Goal: Transaction & Acquisition: Purchase product/service

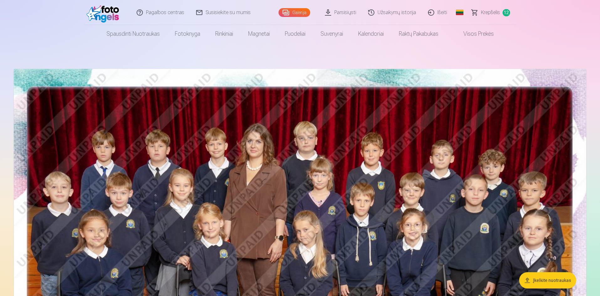
click at [381, 209] on img at bounding box center [300, 260] width 572 height 382
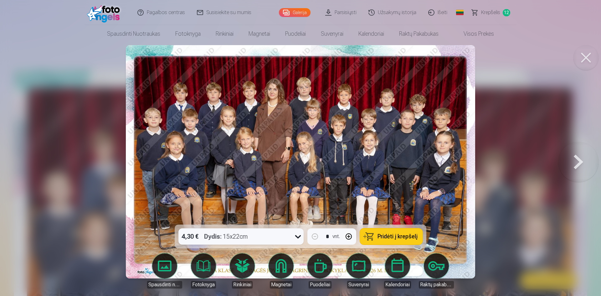
click at [395, 237] on span "Pridėti į krepšelį" at bounding box center [398, 237] width 40 height 6
click at [578, 159] on button at bounding box center [579, 161] width 40 height 113
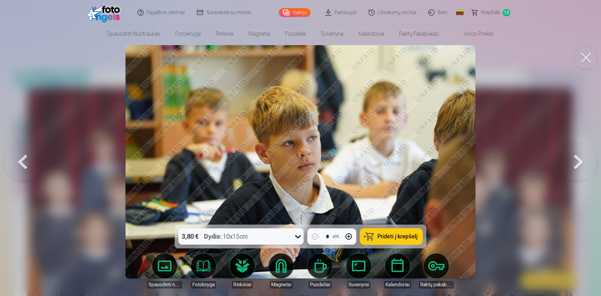
click at [578, 159] on button at bounding box center [579, 161] width 40 height 113
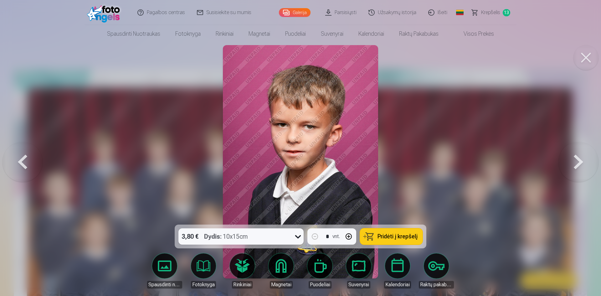
click at [578, 159] on button at bounding box center [579, 161] width 40 height 113
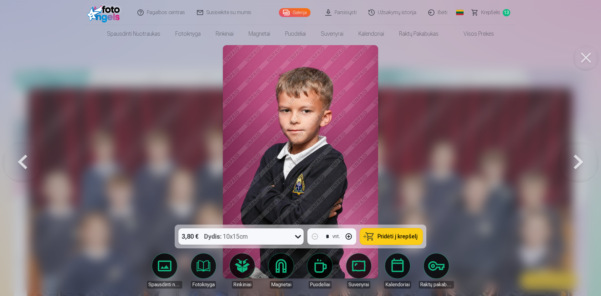
click at [578, 159] on button at bounding box center [579, 161] width 40 height 113
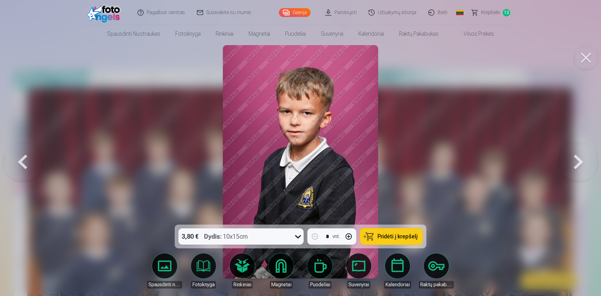
click at [578, 159] on button at bounding box center [579, 161] width 40 height 113
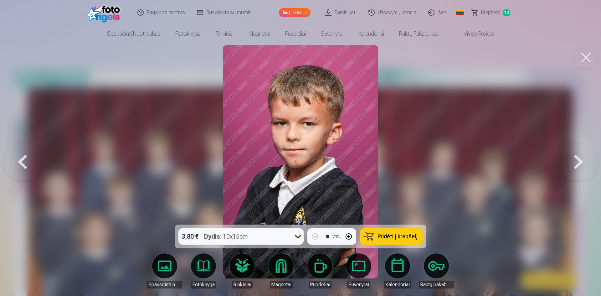
click at [578, 159] on button at bounding box center [579, 161] width 40 height 113
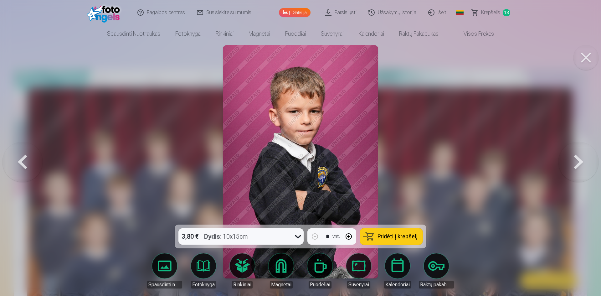
click at [24, 158] on button at bounding box center [23, 161] width 40 height 113
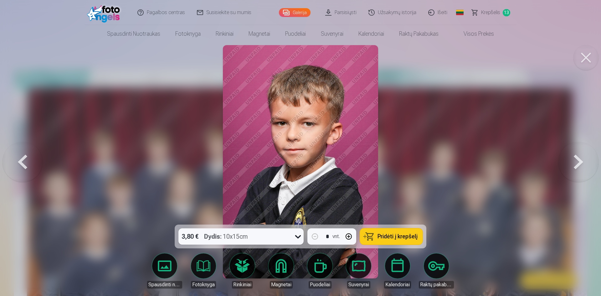
click at [24, 158] on button at bounding box center [23, 161] width 40 height 113
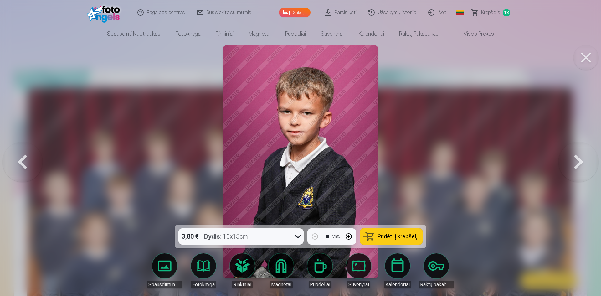
click at [24, 158] on button at bounding box center [23, 161] width 40 height 113
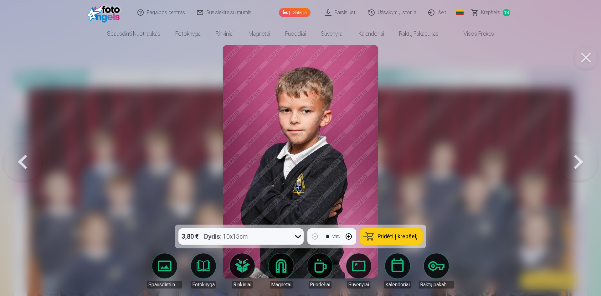
click at [24, 158] on button at bounding box center [23, 161] width 40 height 113
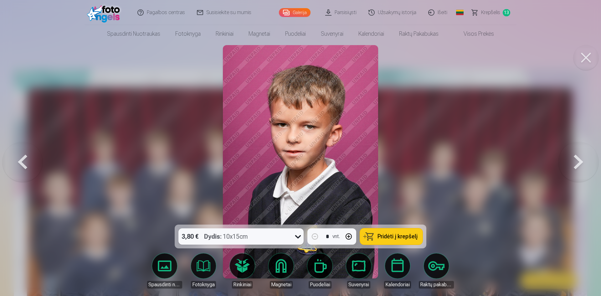
click at [24, 158] on button at bounding box center [23, 161] width 40 height 113
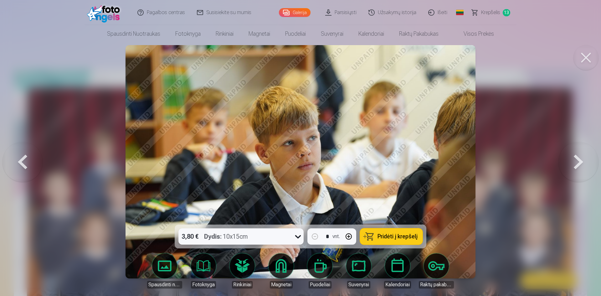
click at [572, 164] on button at bounding box center [579, 161] width 40 height 113
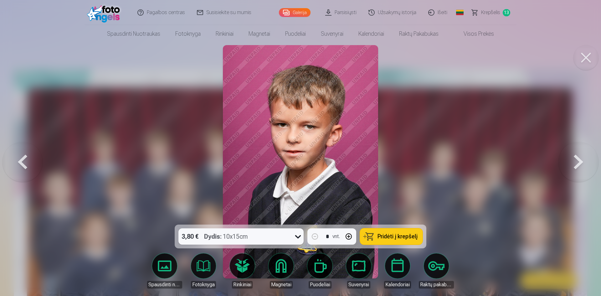
click at [572, 164] on button at bounding box center [579, 161] width 40 height 113
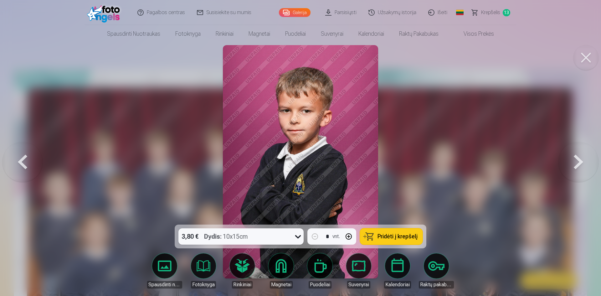
click at [390, 238] on span "Pridėti į krepšelį" at bounding box center [398, 237] width 40 height 6
click at [579, 168] on button at bounding box center [579, 161] width 40 height 113
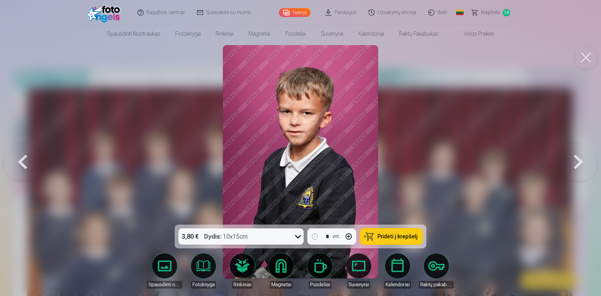
click at [395, 239] on span "Pridėti į krepšelį" at bounding box center [398, 237] width 40 height 6
click at [584, 160] on button at bounding box center [579, 161] width 40 height 113
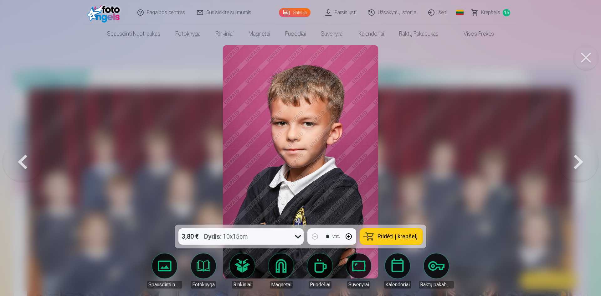
click at [583, 160] on button at bounding box center [579, 161] width 40 height 113
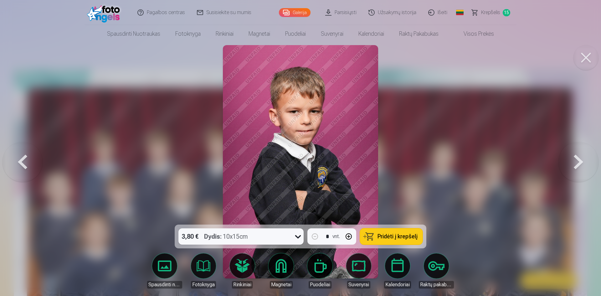
click at [398, 236] on span "Pridėti į krepšelį" at bounding box center [398, 237] width 40 height 6
click at [579, 164] on button at bounding box center [579, 161] width 40 height 113
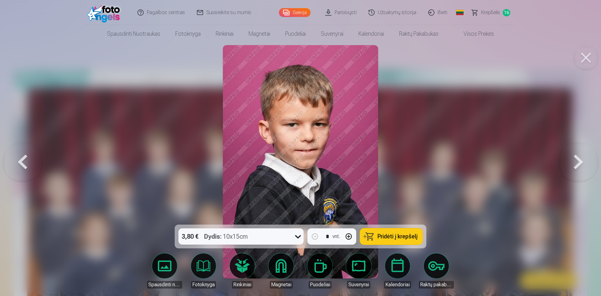
click at [575, 159] on button at bounding box center [579, 161] width 40 height 113
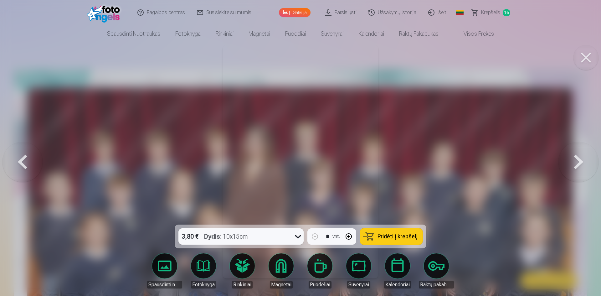
click at [574, 159] on button at bounding box center [579, 161] width 40 height 113
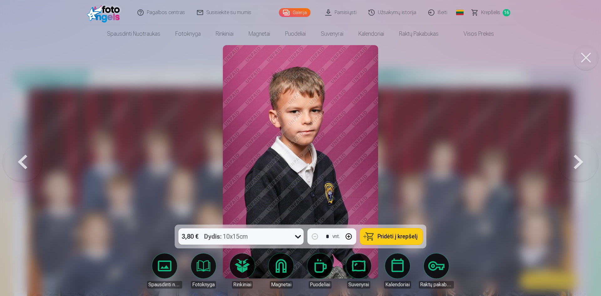
click at [393, 238] on span "Pridėti į krepšelį" at bounding box center [398, 237] width 40 height 6
click at [572, 162] on button at bounding box center [579, 161] width 40 height 113
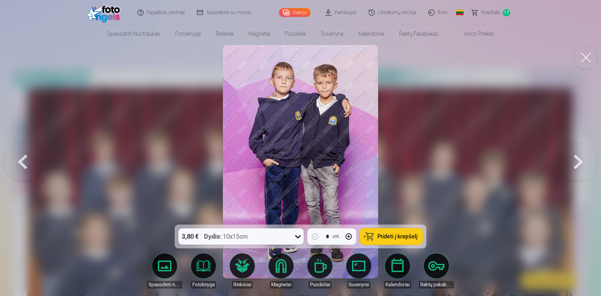
click at [393, 238] on span "Pridėti į krepšelį" at bounding box center [398, 237] width 40 height 6
click at [579, 162] on button at bounding box center [579, 161] width 40 height 113
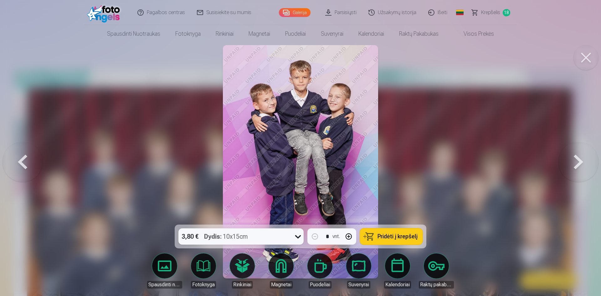
click at [400, 238] on span "Pridėti į krepšelį" at bounding box center [398, 237] width 40 height 6
click at [576, 162] on button at bounding box center [579, 161] width 40 height 113
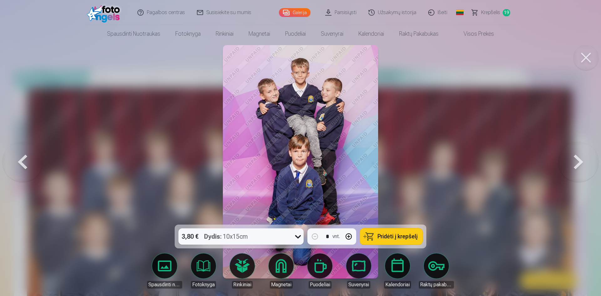
click at [394, 236] on span "Pridėti į krepšelį" at bounding box center [398, 237] width 40 height 6
click at [572, 158] on button at bounding box center [579, 161] width 40 height 113
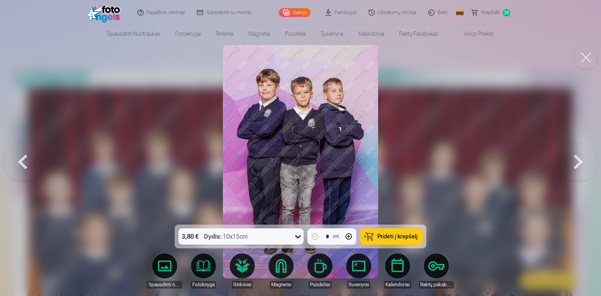
click at [398, 239] on span "Pridėti į krepšelį" at bounding box center [398, 237] width 40 height 6
click at [571, 161] on button at bounding box center [579, 161] width 40 height 113
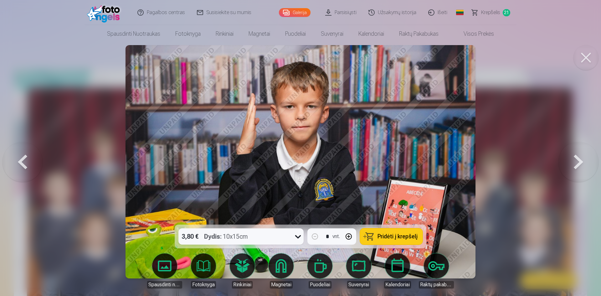
click at [397, 236] on span "Pridėti į krepšelį" at bounding box center [398, 237] width 40 height 6
click at [580, 160] on button at bounding box center [579, 161] width 40 height 113
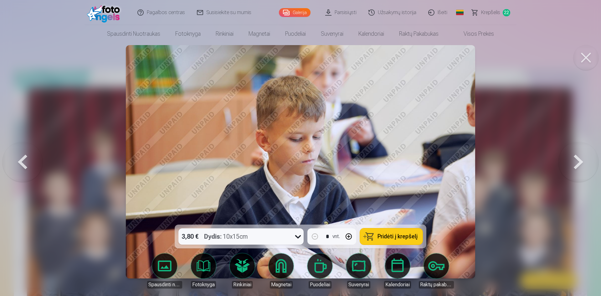
click at [392, 235] on span "Pridėti į krepšelį" at bounding box center [398, 237] width 40 height 6
click at [569, 162] on button at bounding box center [579, 161] width 40 height 113
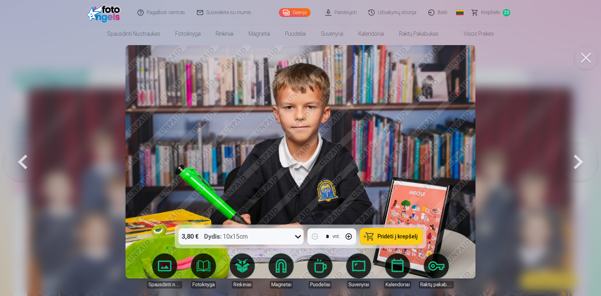
click at [407, 238] on span "Pridėti į krepšelį" at bounding box center [398, 237] width 40 height 6
click at [574, 161] on button at bounding box center [579, 161] width 40 height 113
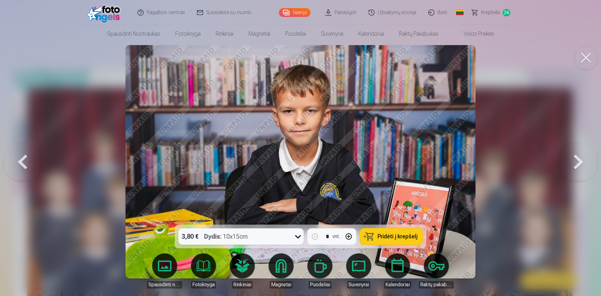
click at [397, 238] on span "Pridėti į krepšelį" at bounding box center [398, 237] width 40 height 6
click at [577, 163] on button at bounding box center [579, 161] width 40 height 113
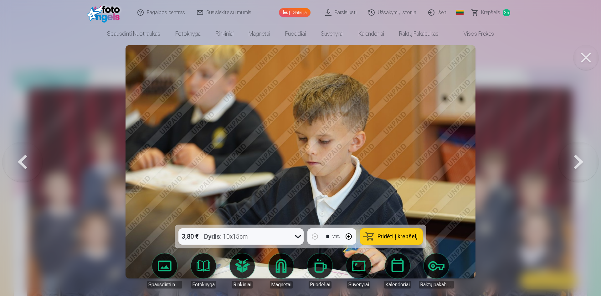
click at [388, 236] on span "Pridėti į krepšelį" at bounding box center [398, 237] width 40 height 6
click at [569, 159] on button at bounding box center [579, 161] width 40 height 113
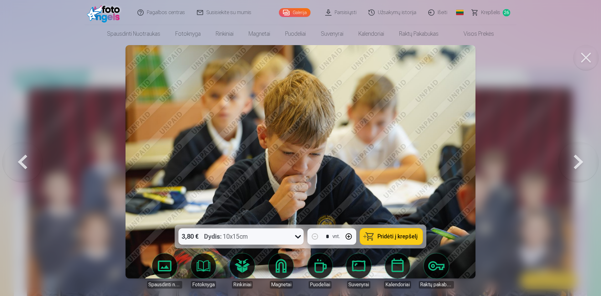
click at [578, 162] on button at bounding box center [579, 161] width 40 height 113
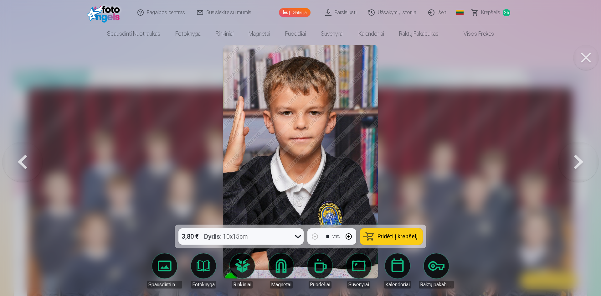
click at [580, 160] on button at bounding box center [579, 161] width 40 height 113
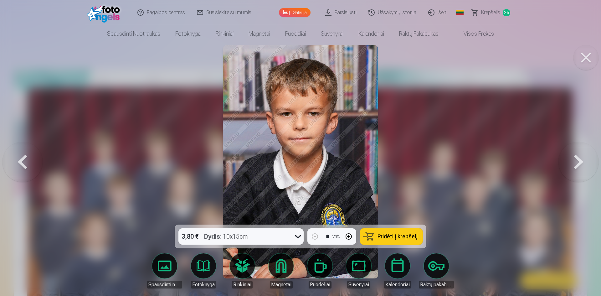
click at [580, 160] on button at bounding box center [579, 161] width 40 height 113
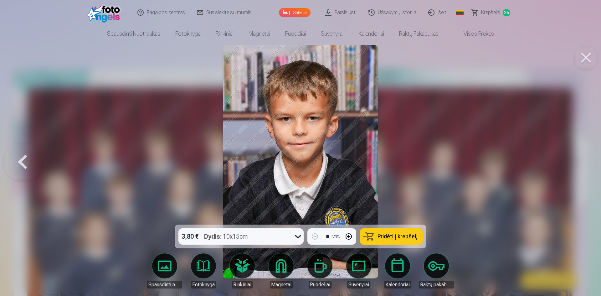
click at [580, 160] on div at bounding box center [300, 148] width 601 height 296
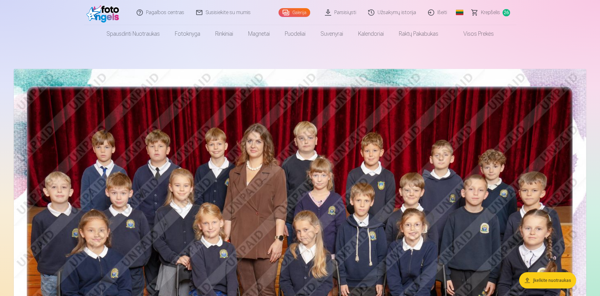
click at [496, 14] on span "Krepšelis" at bounding box center [490, 13] width 19 height 8
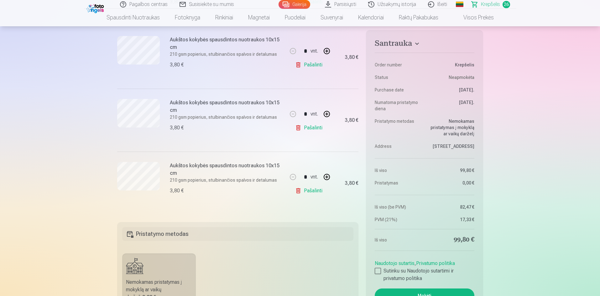
scroll to position [1566, 0]
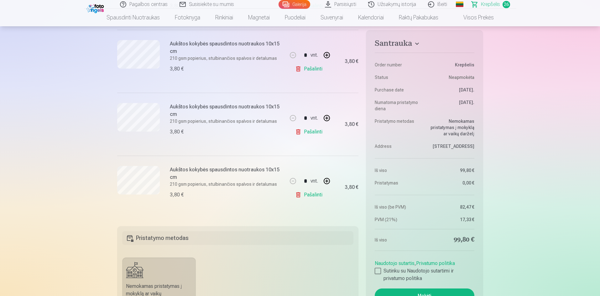
click at [309, 197] on link "Pašalinti" at bounding box center [310, 195] width 30 height 13
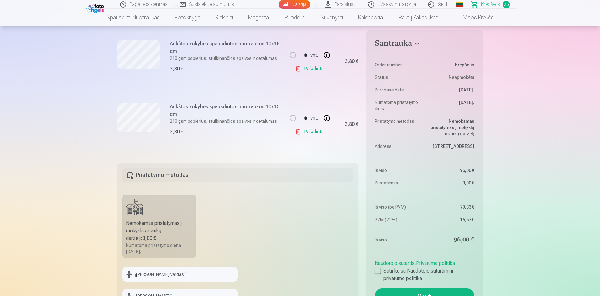
click at [312, 130] on link "Pašalinti" at bounding box center [310, 132] width 30 height 13
click at [316, 132] on link "Pašalinti" at bounding box center [310, 131] width 30 height 13
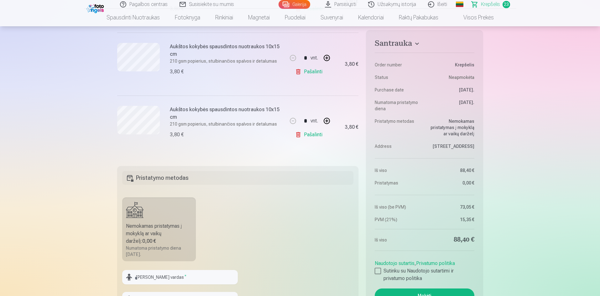
scroll to position [1431, 0]
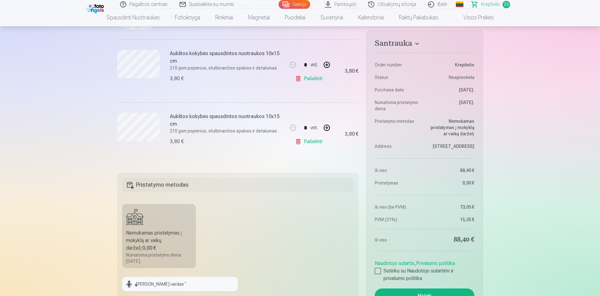
click at [313, 143] on link "Pašalinti" at bounding box center [310, 141] width 30 height 13
click at [314, 143] on link "Pašalinti" at bounding box center [310, 141] width 30 height 13
click at [315, 142] on link "Pašalinti" at bounding box center [310, 141] width 30 height 13
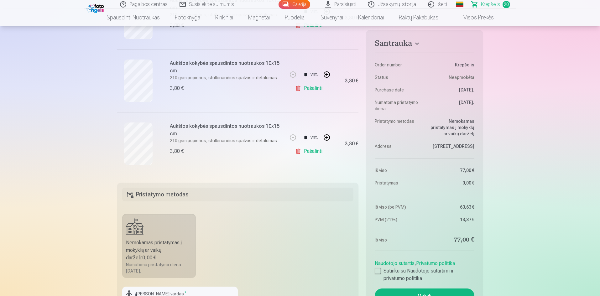
click at [314, 151] on link "Pašalinti" at bounding box center [310, 151] width 30 height 13
click at [315, 151] on link "Pašalinti" at bounding box center [310, 150] width 30 height 13
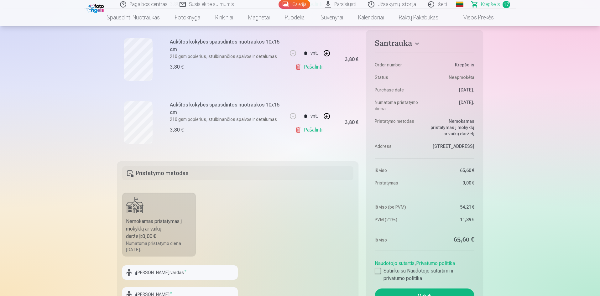
scroll to position [1034, 0]
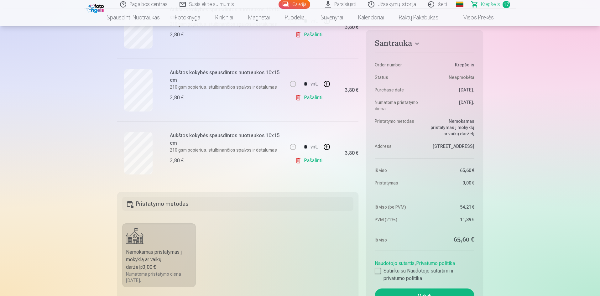
click at [316, 162] on link "Pašalinti" at bounding box center [310, 160] width 30 height 13
click at [315, 161] on link "Pašalinti" at bounding box center [310, 160] width 30 height 13
click at [317, 161] on link "Pašalinti" at bounding box center [310, 160] width 30 height 13
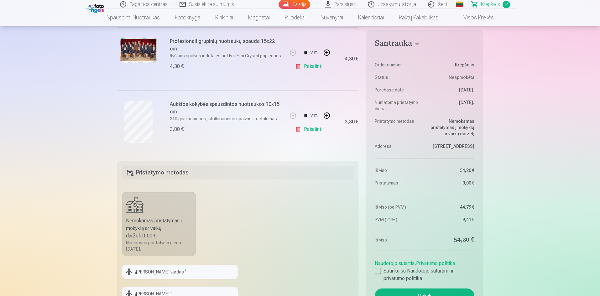
scroll to position [846, 0]
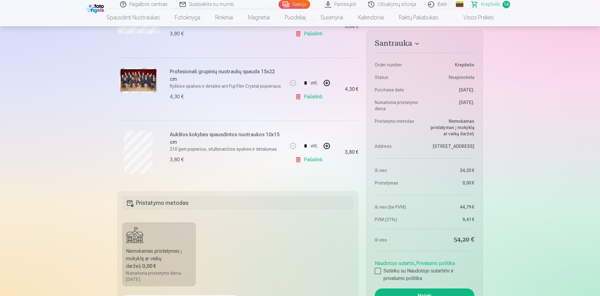
click at [315, 162] on link "Pašalinti" at bounding box center [310, 159] width 30 height 13
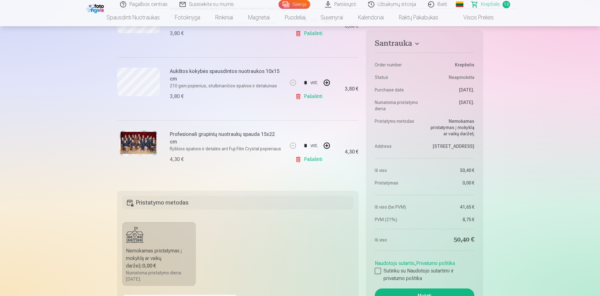
click at [315, 160] on link "Pašalinti" at bounding box center [310, 159] width 30 height 13
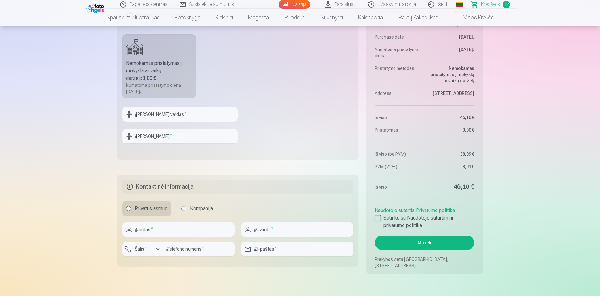
scroll to position [908, 0]
click at [177, 112] on input "text" at bounding box center [180, 113] width 116 height 14
type input "*****"
click at [184, 136] on input "text" at bounding box center [180, 135] width 116 height 14
type input "********"
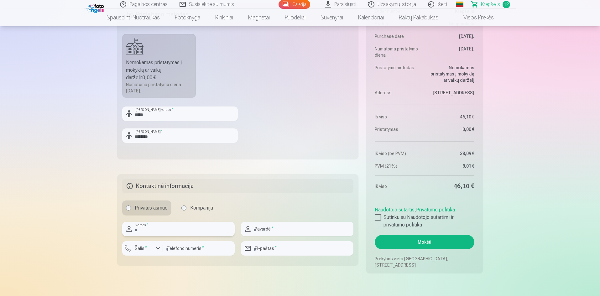
click at [171, 229] on input "text" at bounding box center [178, 229] width 112 height 14
type input "******"
click at [289, 231] on input "text" at bounding box center [297, 229] width 112 height 14
type input "**********"
click at [158, 248] on div "button" at bounding box center [158, 249] width 8 height 8
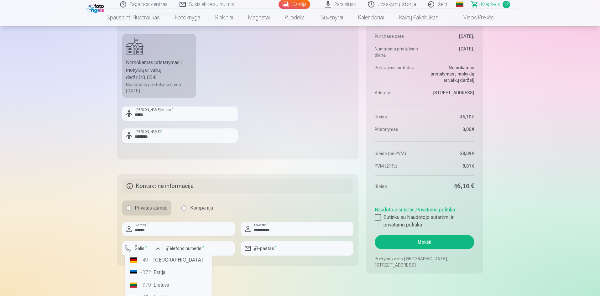
scroll to position [31, 0]
click at [164, 283] on li "+370 Lietuva" at bounding box center [168, 284] width 82 height 13
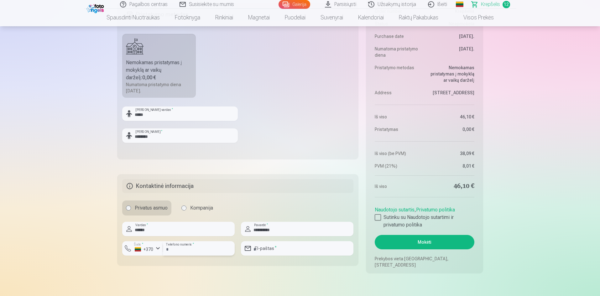
click at [220, 249] on input "number" at bounding box center [199, 248] width 72 height 14
type input "********"
click at [308, 248] on input "email" at bounding box center [297, 248] width 112 height 14
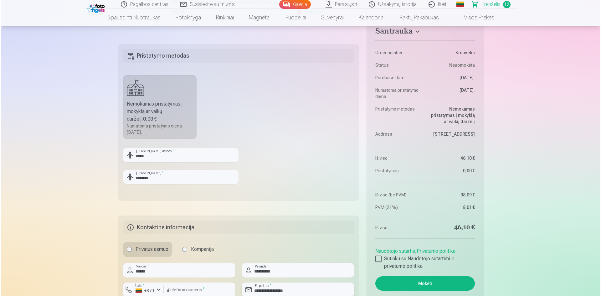
scroll to position [867, 0]
type input "**********"
click at [377, 257] on div at bounding box center [378, 259] width 6 height 6
click at [426, 283] on button "Mokėti" at bounding box center [424, 284] width 99 height 14
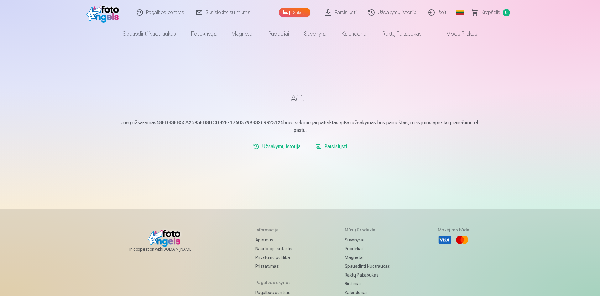
click at [440, 14] on link "Išeiti" at bounding box center [438, 12] width 31 height 25
